Goal: Information Seeking & Learning: Learn about a topic

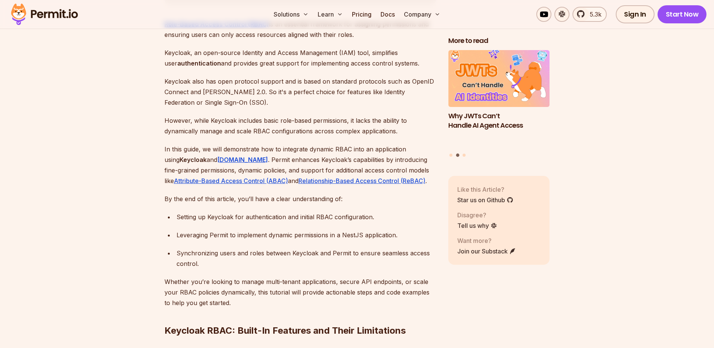
scroll to position [489, 0]
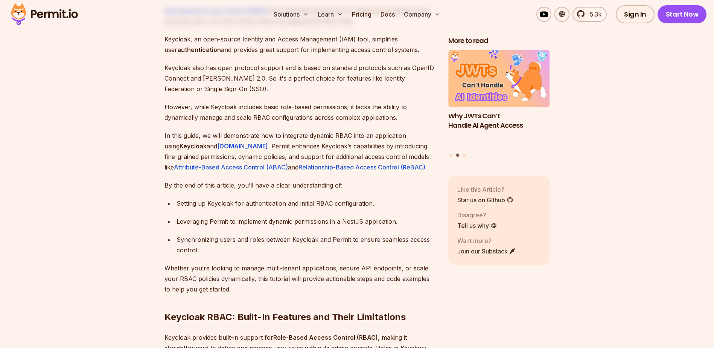
click at [350, 216] on div "Leveraging Permit to implement dynamic permissions in a NestJS application." at bounding box center [306, 221] width 260 height 11
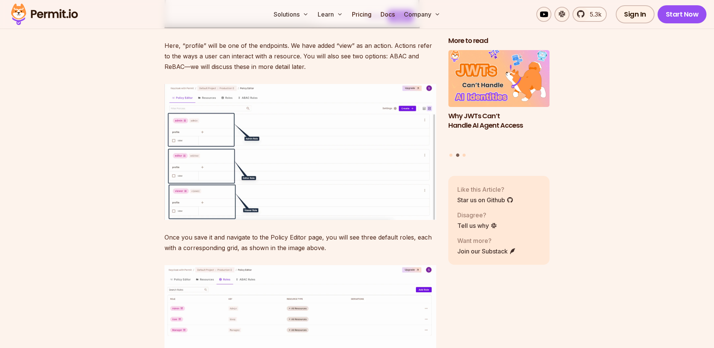
scroll to position [6207, 0]
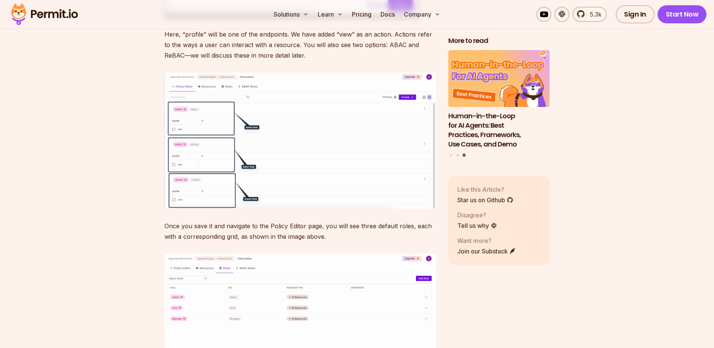
click at [313, 208] on img at bounding box center [300, 141] width 272 height 136
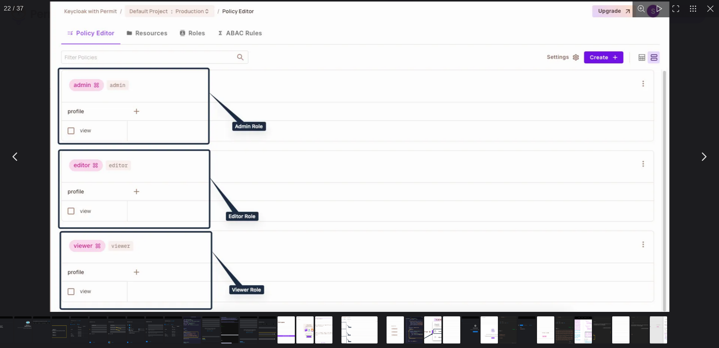
click at [346, 123] on img "You can close this modal content with the ESC key" at bounding box center [360, 157] width 620 height 310
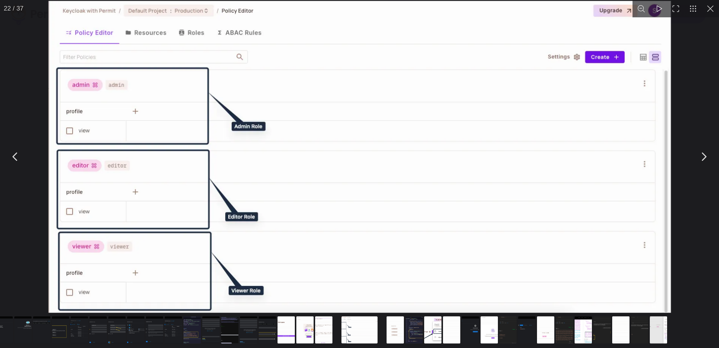
click at [712, 11] on button "You can close this modal content with the ESC key" at bounding box center [710, 8] width 17 height 17
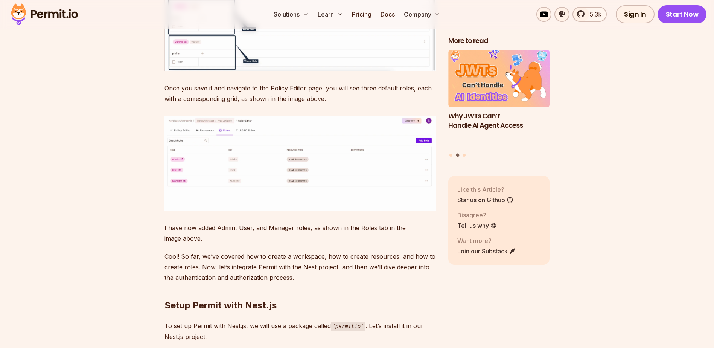
scroll to position [6357, 0]
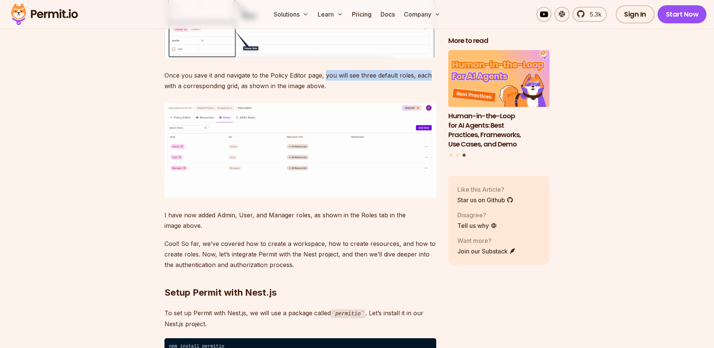
drag, startPoint x: 323, startPoint y: 168, endPoint x: 433, endPoint y: 171, distance: 109.1
click at [433, 91] on p "Once you save it and navigate to the Policy Editor page, you will see three def…" at bounding box center [300, 80] width 272 height 21
click at [252, 197] on img at bounding box center [300, 150] width 272 height 94
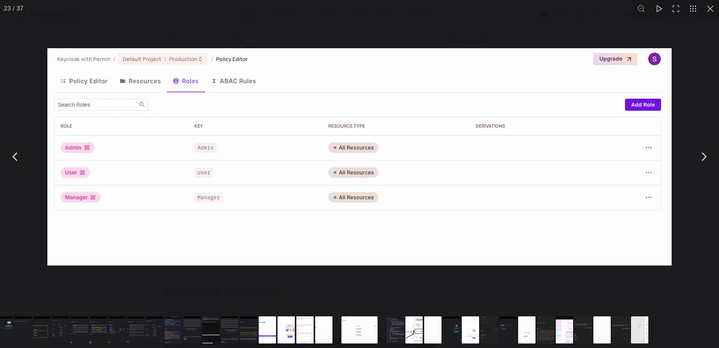
click at [710, 106] on div "You can close this modal content with the ESC key" at bounding box center [359, 156] width 719 height 313
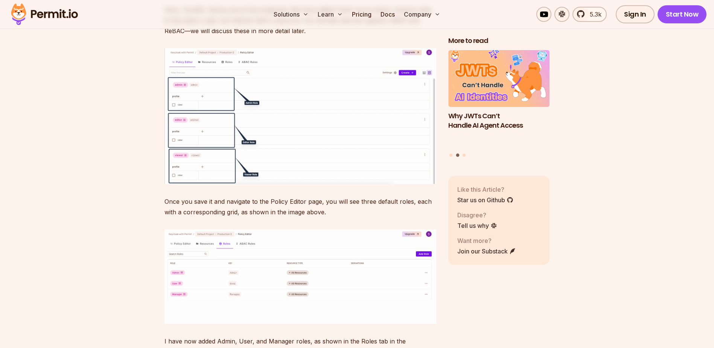
scroll to position [6244, 0]
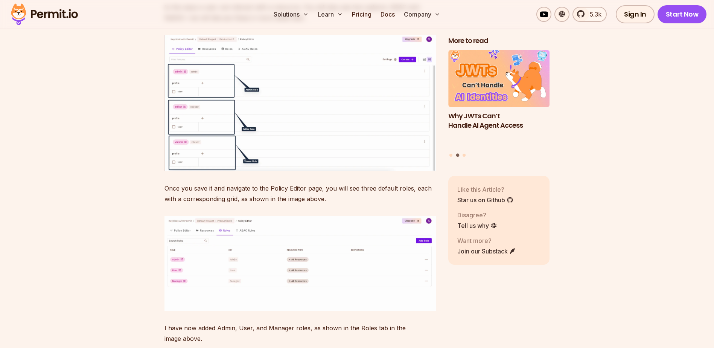
click at [213, 171] on img at bounding box center [300, 103] width 272 height 136
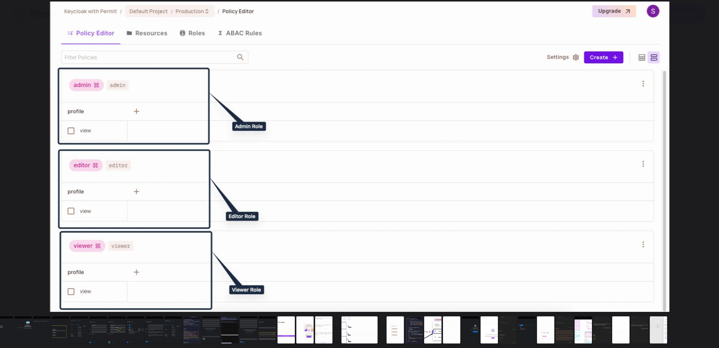
click at [327, 99] on img "You can close this modal content with the ESC key" at bounding box center [360, 157] width 620 height 310
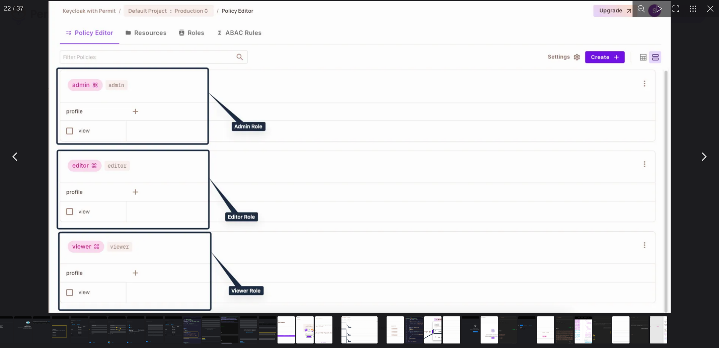
click at [712, 11] on button "You can close this modal content with the ESC key" at bounding box center [710, 8] width 17 height 17
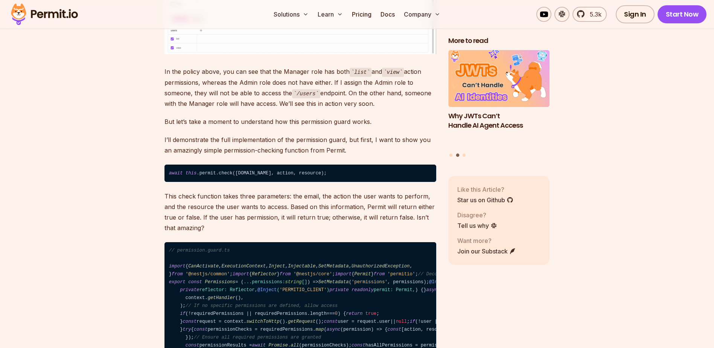
scroll to position [7598, 0]
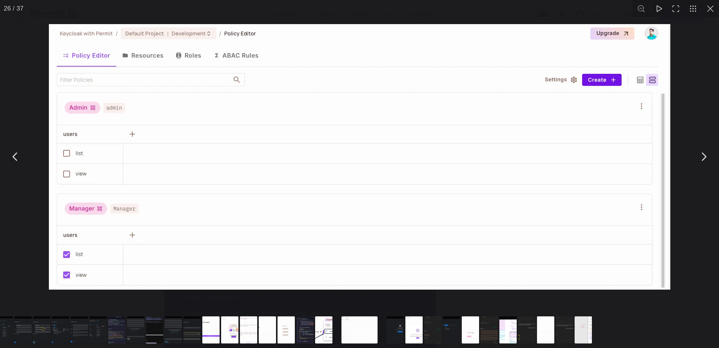
click at [704, 92] on div "You can close this modal content with the ESC key" at bounding box center [359, 156] width 719 height 313
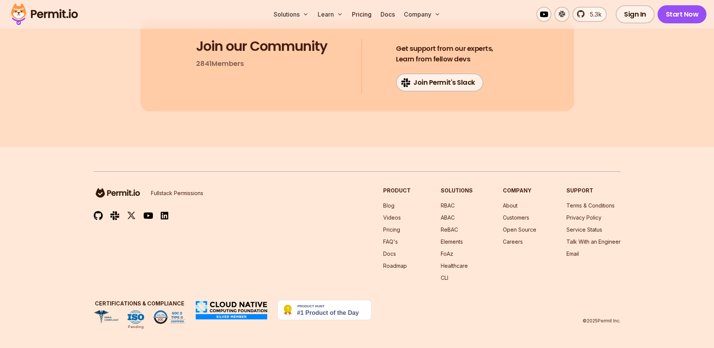
scroll to position [13542, 0]
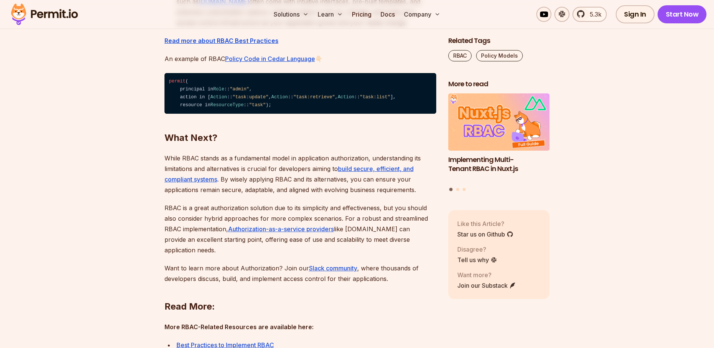
scroll to position [2596, 0]
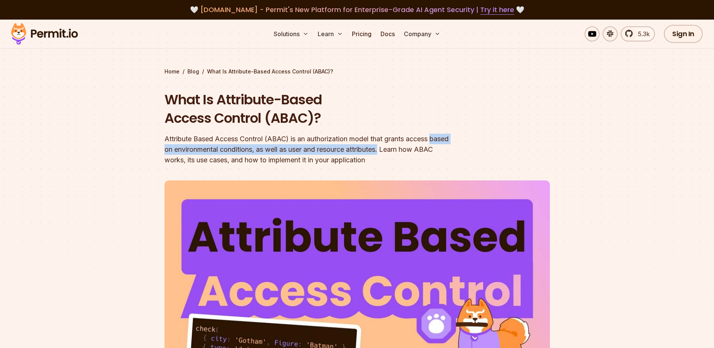
drag, startPoint x: 406, startPoint y: 151, endPoint x: 160, endPoint y: 149, distance: 245.3
click at [160, 149] on section "Home / Blog / What Is Attribute-Based Access Control (ABAC)? What Is Attribute-…" at bounding box center [357, 238] width 714 height 436
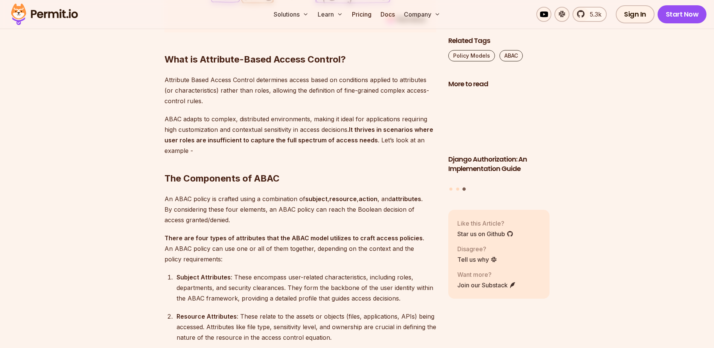
scroll to position [865, 0]
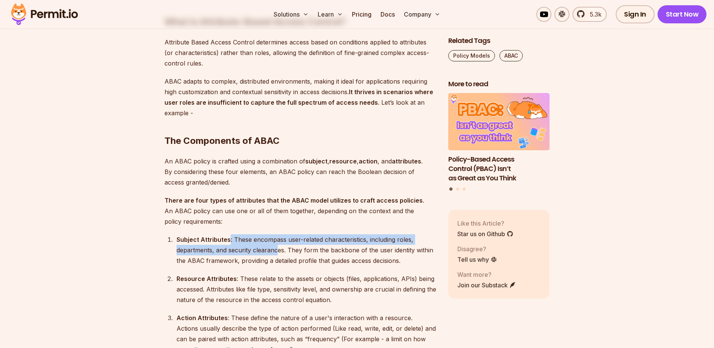
drag, startPoint x: 228, startPoint y: 238, endPoint x: 279, endPoint y: 249, distance: 52.3
click at [279, 249] on div "Subject Attributes : These encompass user-related characteristics, including ro…" at bounding box center [306, 250] width 260 height 32
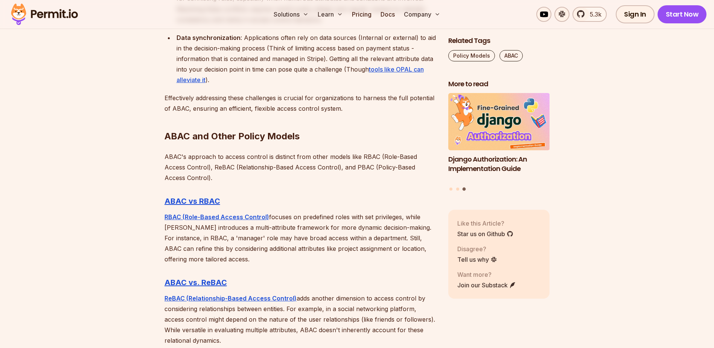
scroll to position [2107, 0]
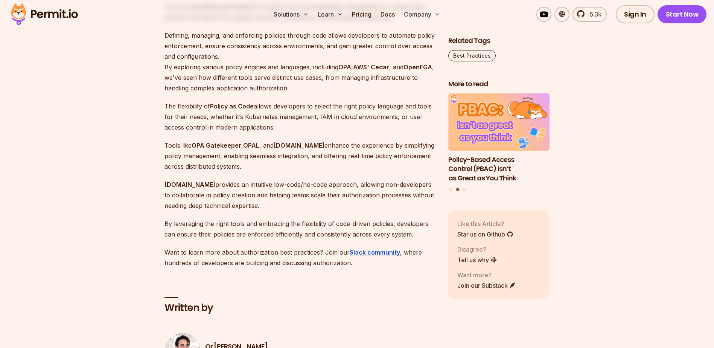
scroll to position [3649, 0]
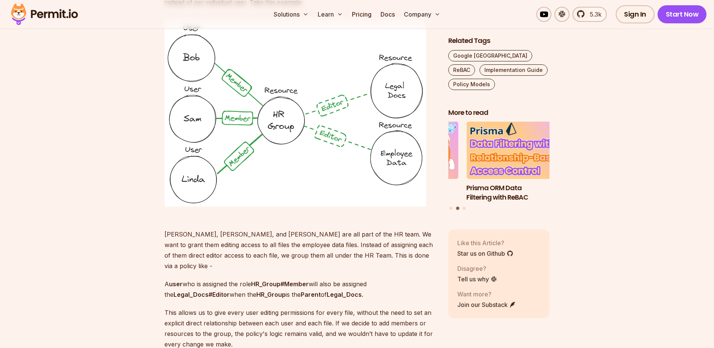
scroll to position [2107, 0]
